Goal: Task Accomplishment & Management: Use online tool/utility

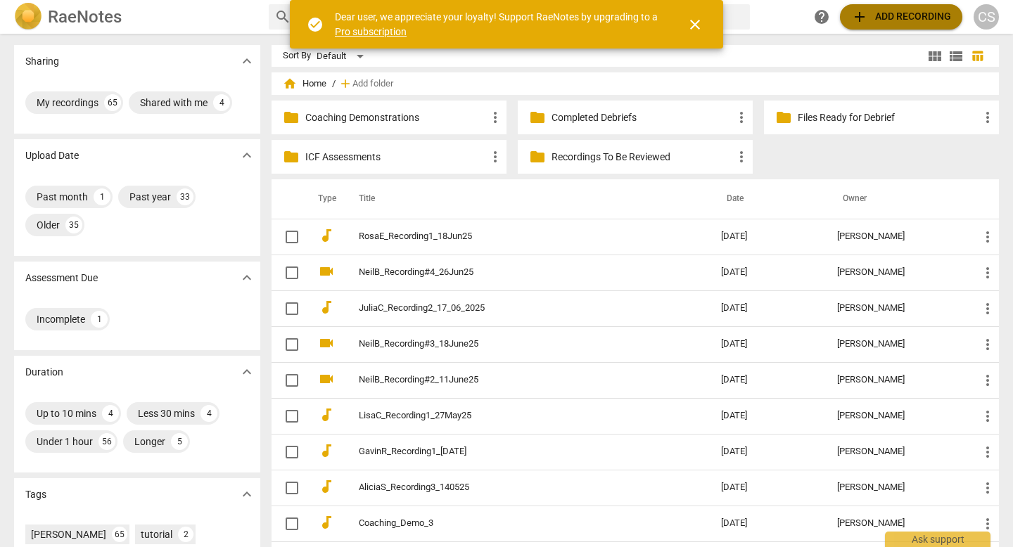
click at [852, 22] on span "add Add recording" at bounding box center [901, 16] width 100 height 17
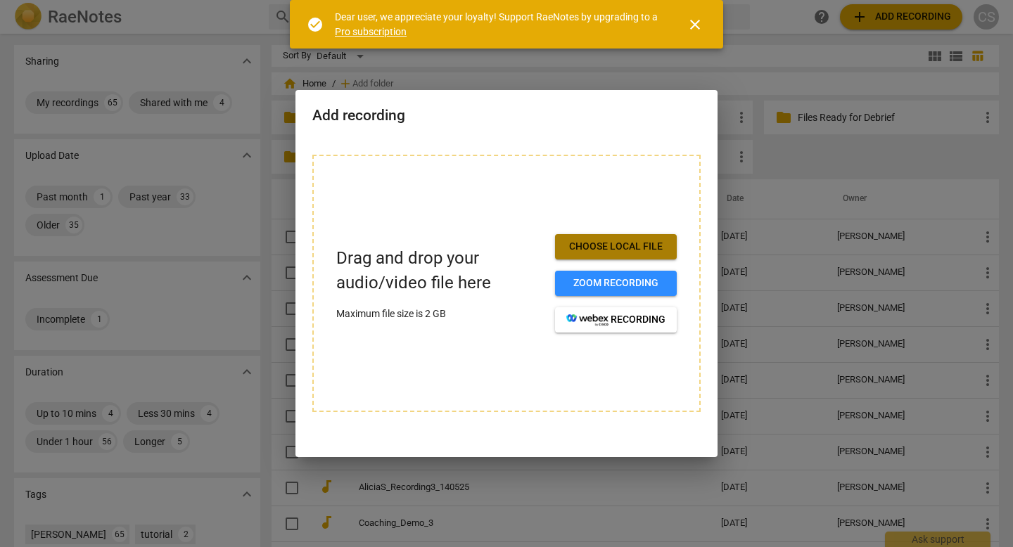
click at [602, 240] on span "Choose local file" at bounding box center [615, 247] width 99 height 14
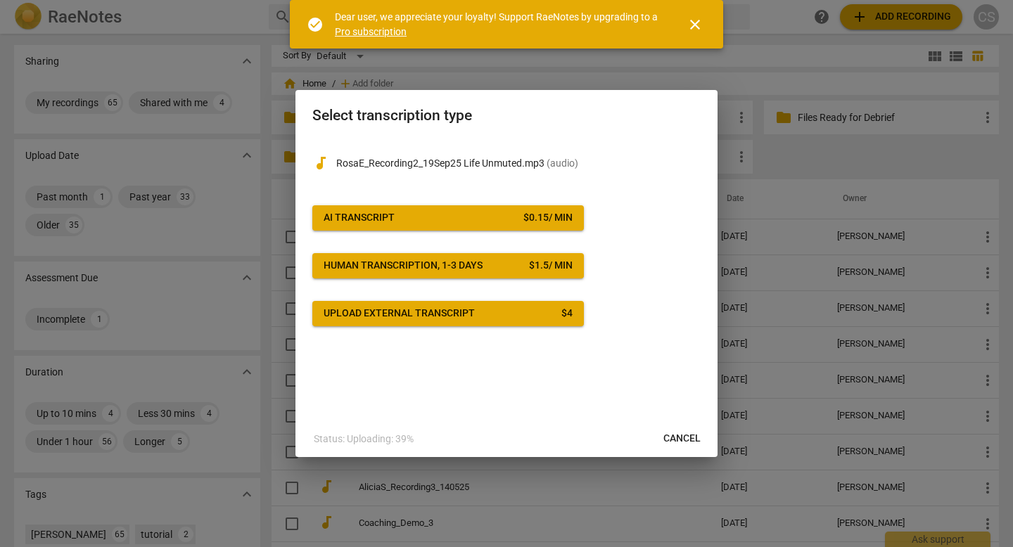
click at [698, 21] on span "close" at bounding box center [695, 24] width 17 height 17
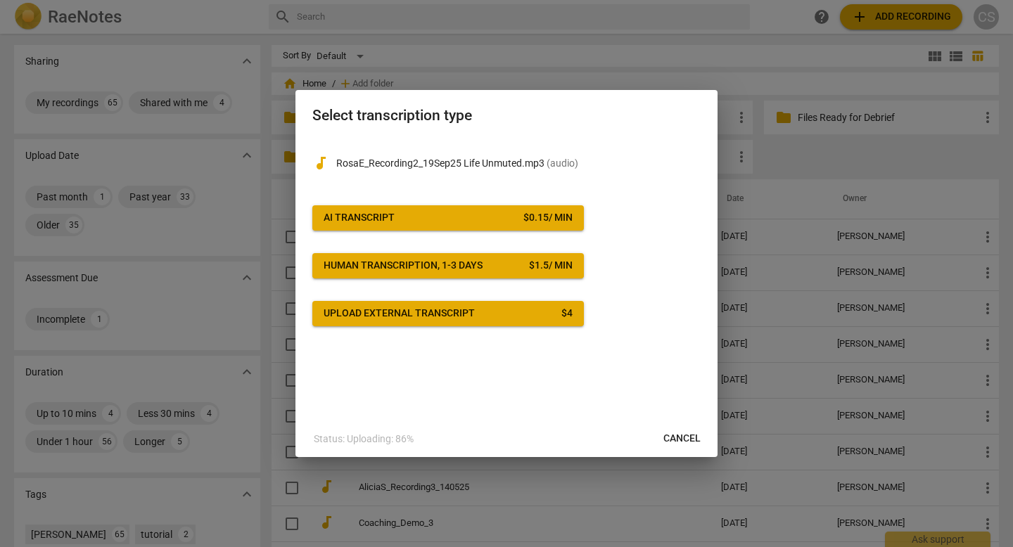
click at [542, 217] on div "$ 0.15 / min" at bounding box center [547, 218] width 49 height 14
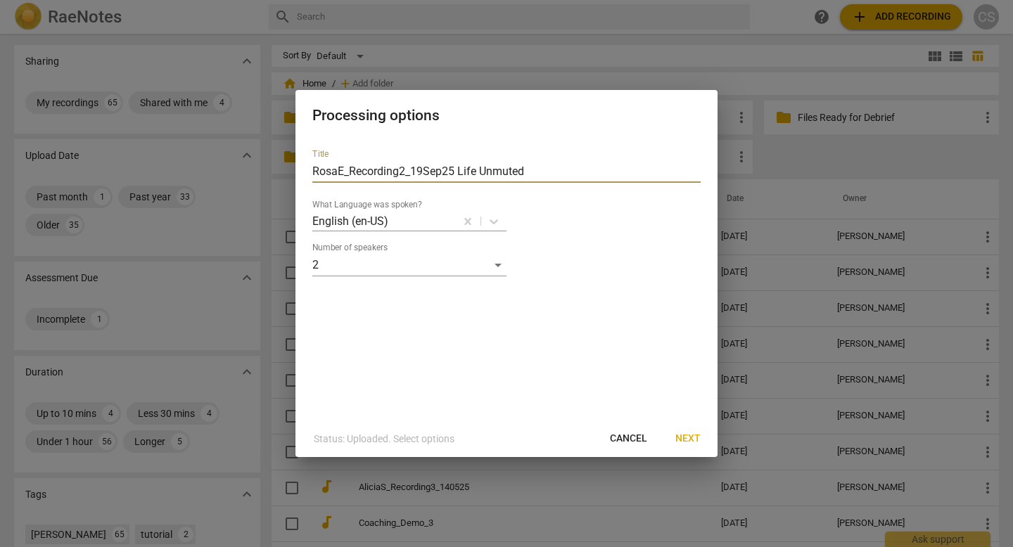
click at [580, 176] on input "RosaE_Recording2_19Sep25 Life Unmuted" at bounding box center [506, 171] width 388 height 23
type input "RosaE_Recording2_19Sep25"
click at [697, 440] on span "Next" at bounding box center [687, 439] width 25 height 14
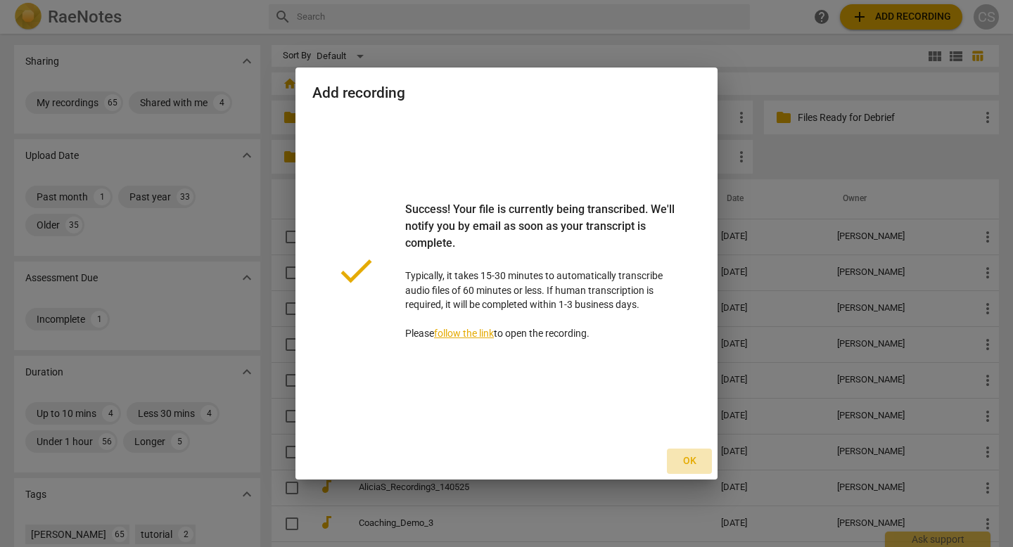
click at [692, 466] on span "Ok" at bounding box center [689, 462] width 23 height 14
